Goal: Task Accomplishment & Management: Use online tool/utility

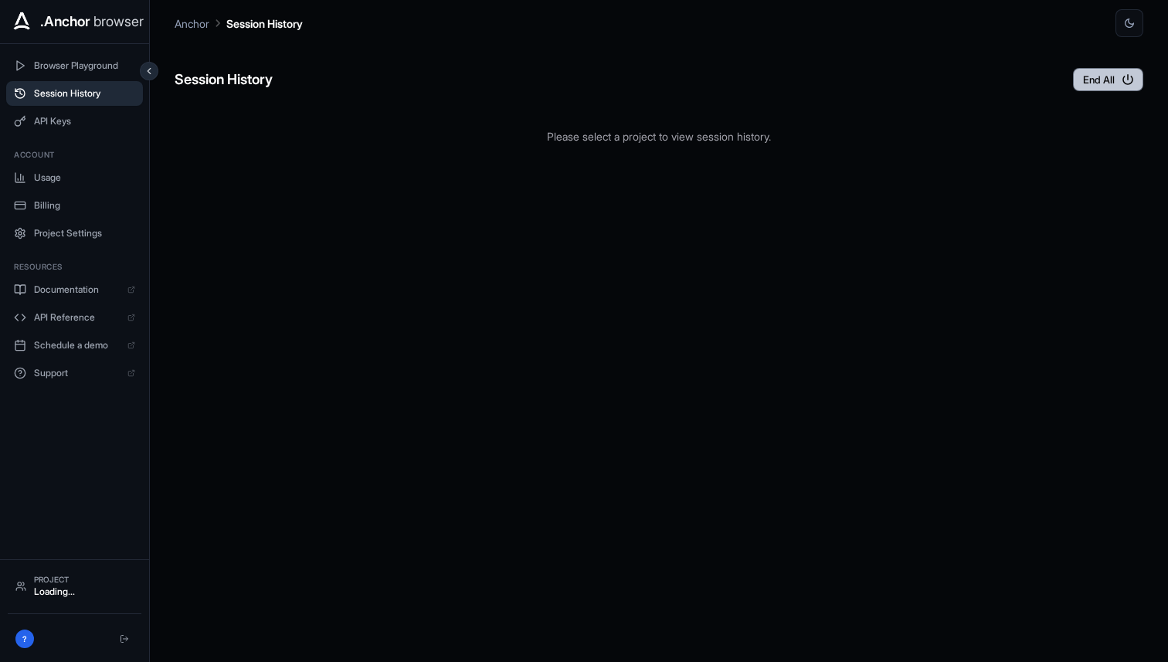
click at [1091, 74] on button "End All" at bounding box center [1108, 79] width 70 height 23
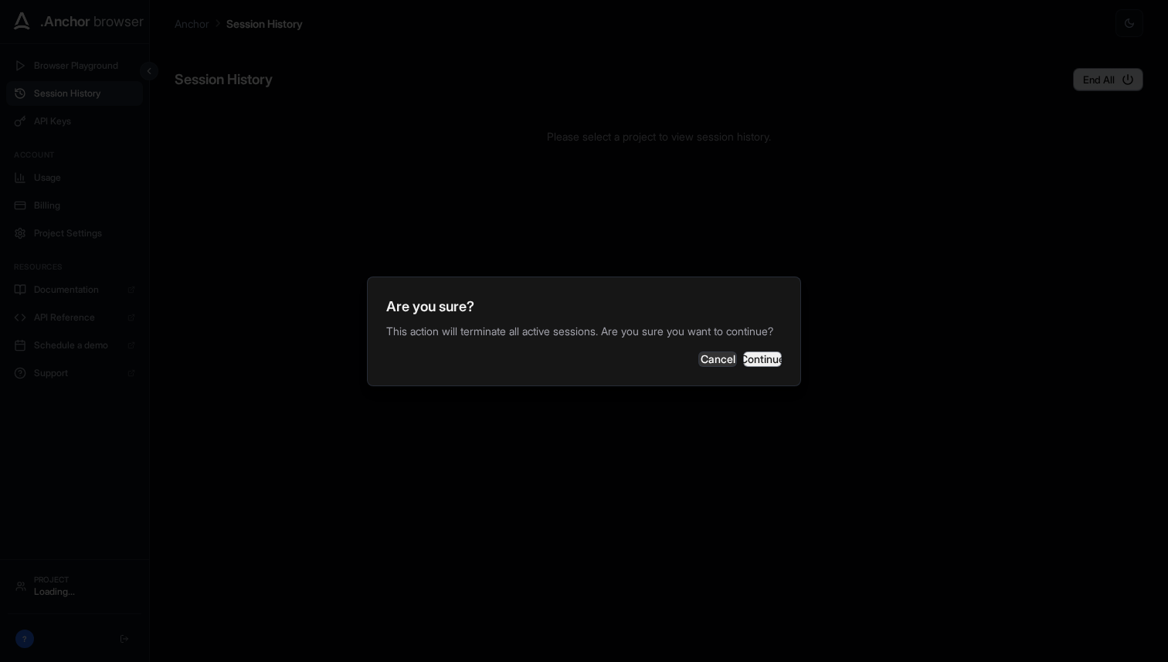
click at [743, 367] on button "Continue" at bounding box center [762, 358] width 39 height 15
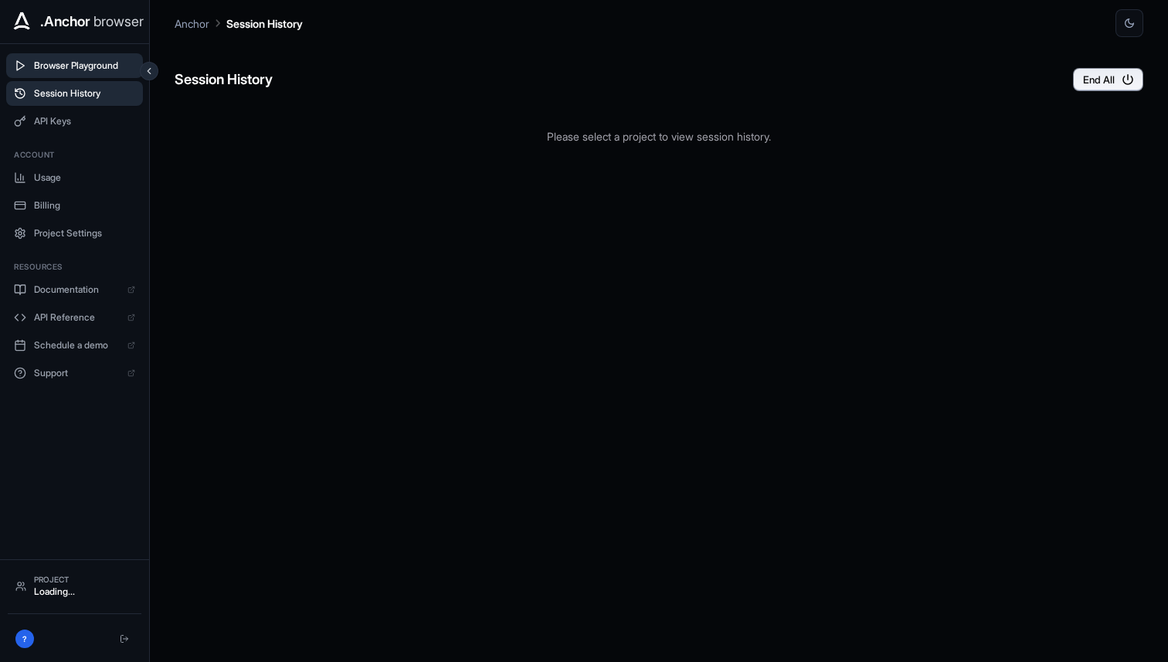
click at [102, 56] on button "Browser Playground" at bounding box center [74, 65] width 137 height 25
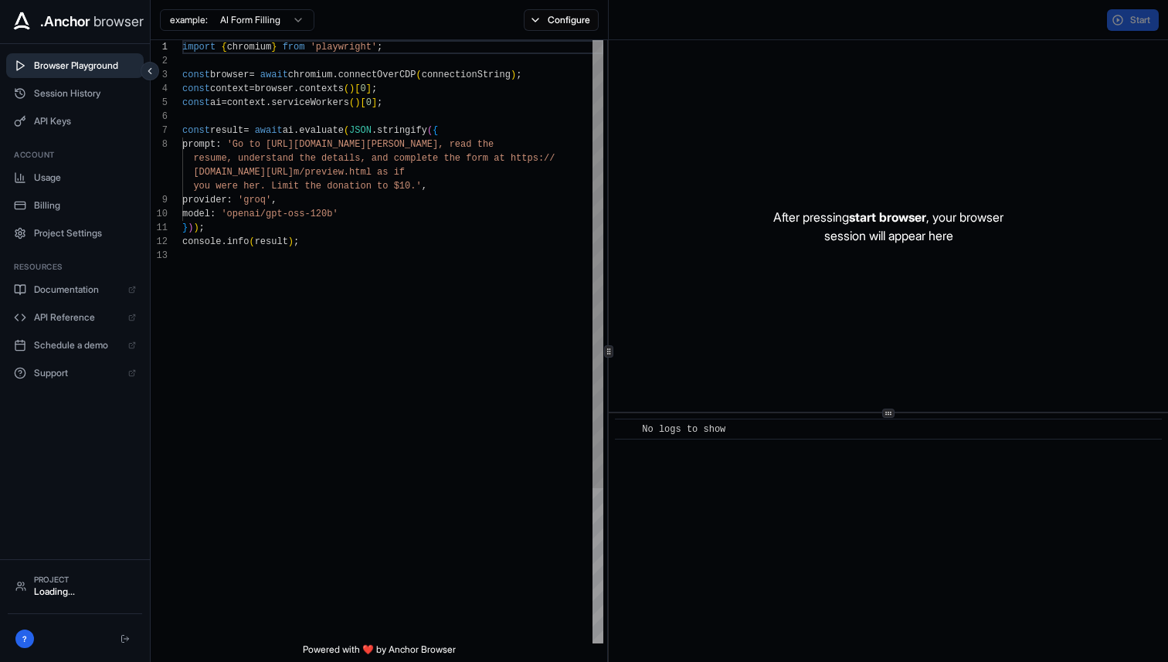
scroll to position [97, 0]
click at [94, 99] on span "Session History" at bounding box center [85, 93] width 102 height 12
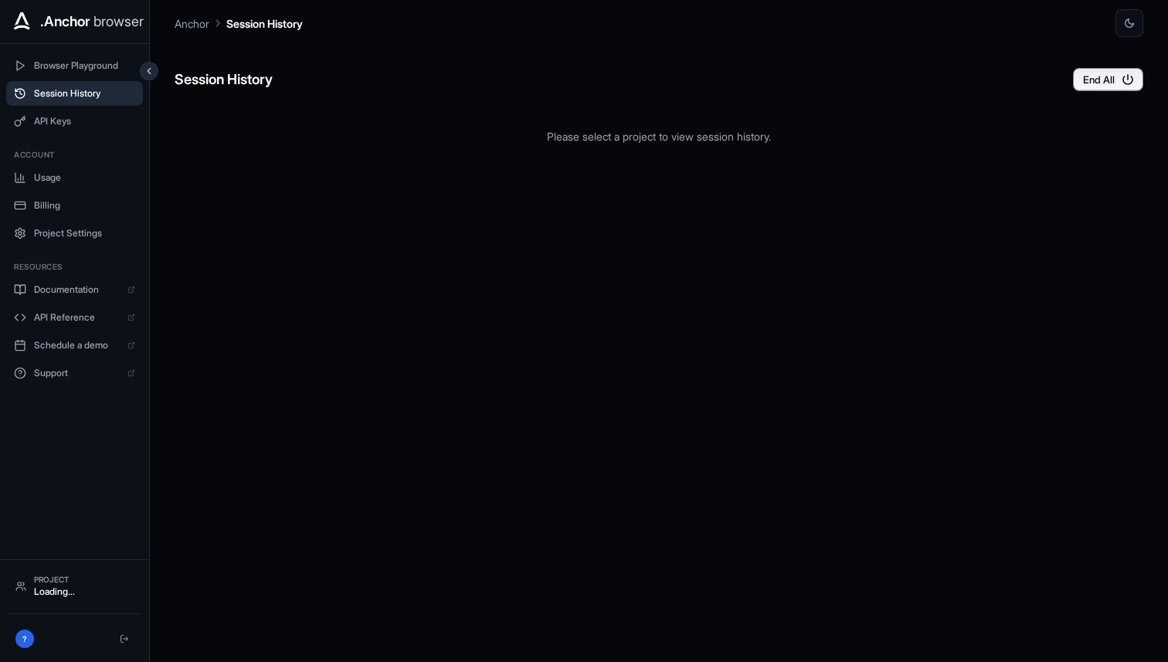
click at [1100, 91] on div "Session History End All Please select a project to view session history." at bounding box center [659, 349] width 968 height 625
click at [1094, 76] on button "End All" at bounding box center [1108, 79] width 70 height 23
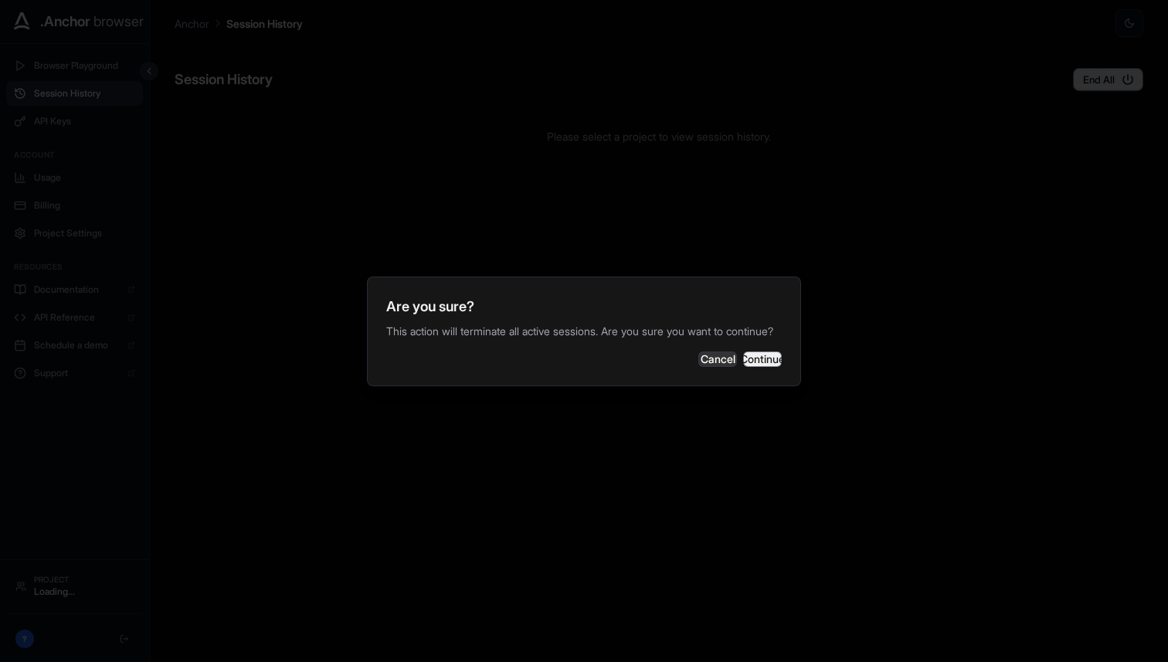
click at [743, 366] on button "Continue" at bounding box center [762, 358] width 39 height 15
